Goal: Obtain resource: Obtain resource

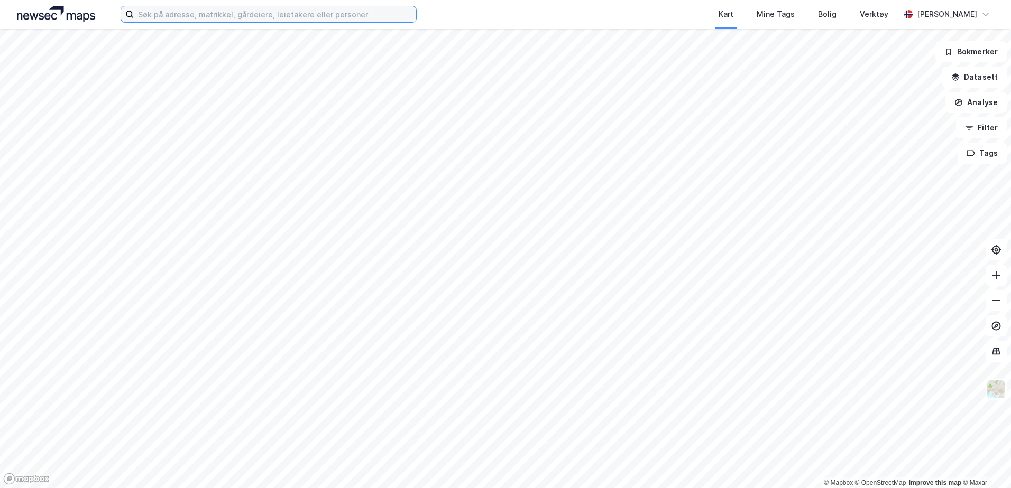
click at [298, 13] on input at bounding box center [275, 14] width 282 height 16
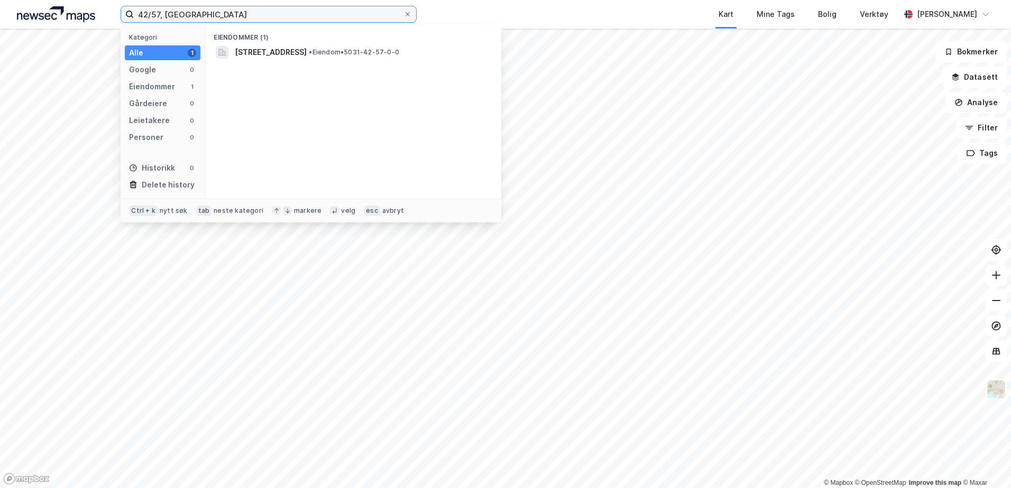
drag, startPoint x: 152, startPoint y: 13, endPoint x: 149, endPoint y: 28, distance: 15.6
click at [152, 14] on input "42/57, malvik" at bounding box center [269, 14] width 270 height 16
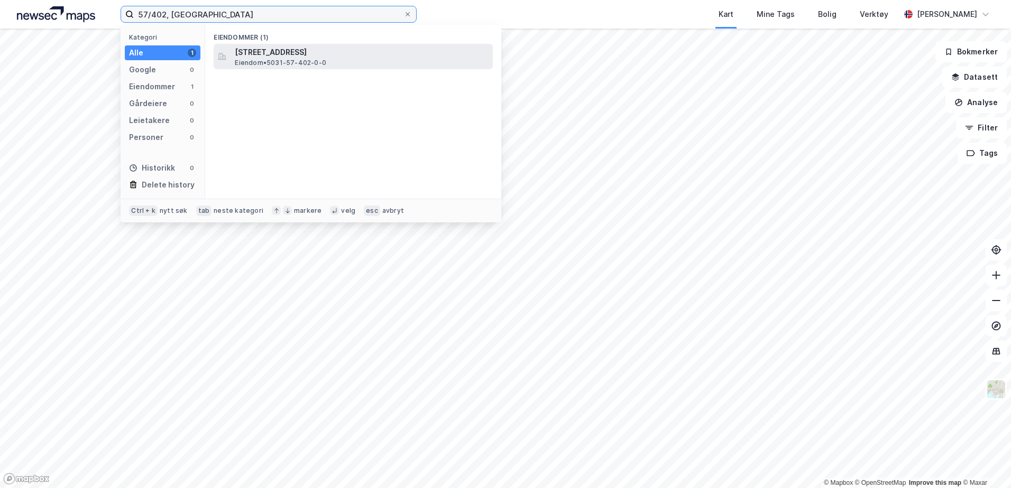
type input "57/402, malvik"
click at [289, 53] on span "Havnevegen 24, 7550, HOMMELVIK, MALVIK" at bounding box center [362, 52] width 254 height 13
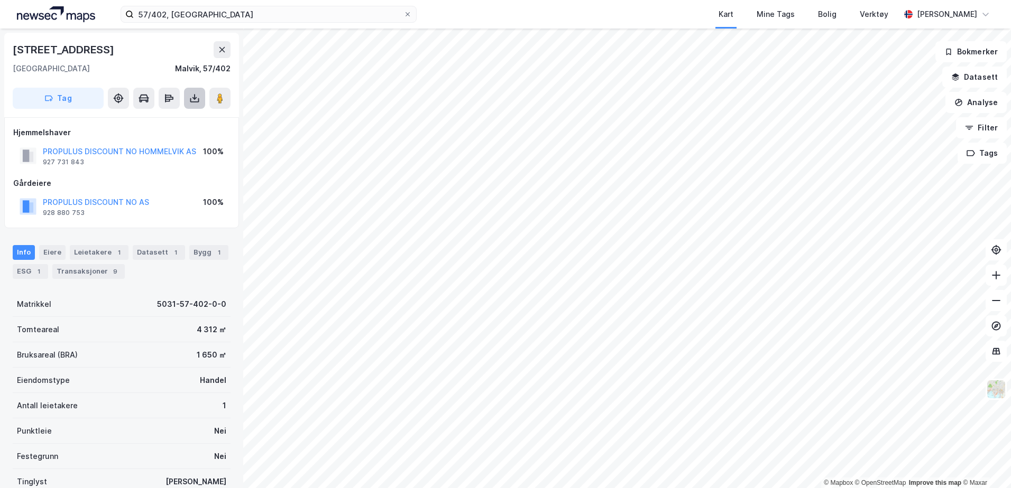
click at [191, 93] on icon at bounding box center [194, 98] width 11 height 11
